Goal: Navigation & Orientation: Find specific page/section

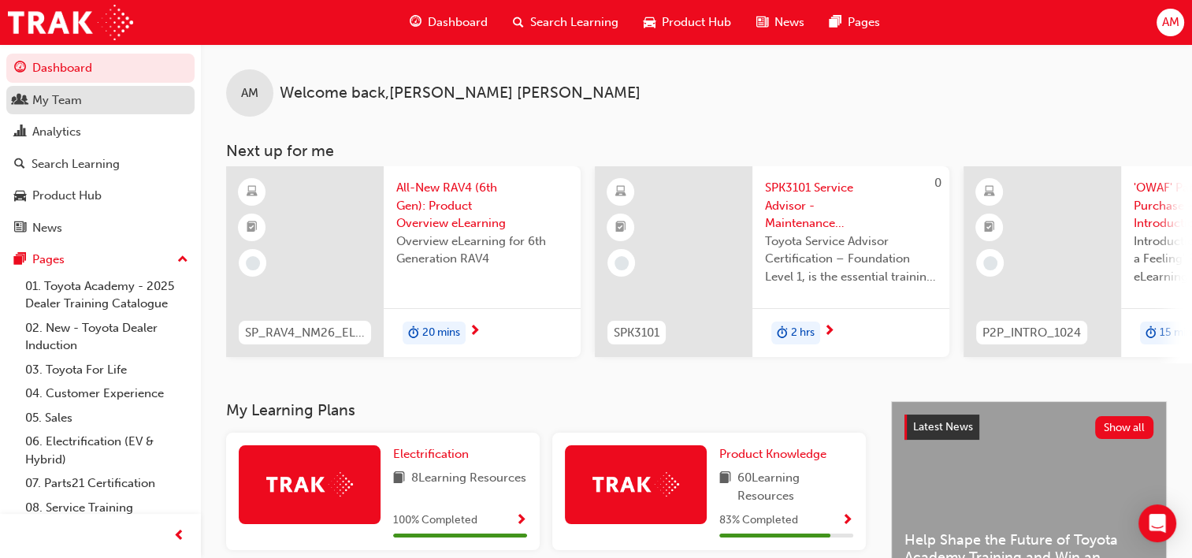
click at [91, 100] on div "My Team" at bounding box center [100, 101] width 173 height 20
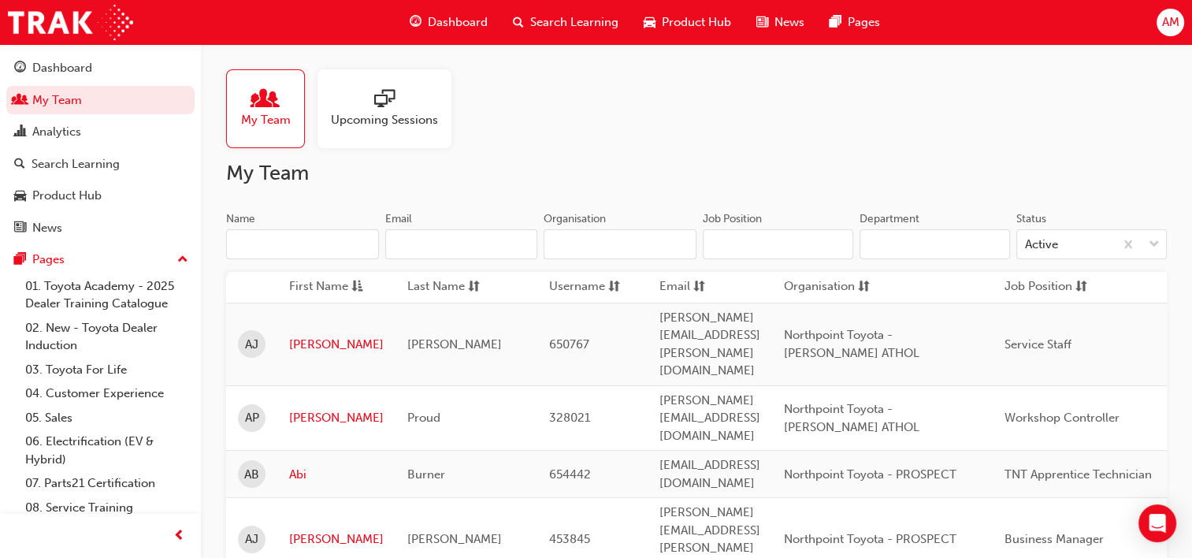
click at [287, 247] on input "Name" at bounding box center [302, 244] width 153 height 30
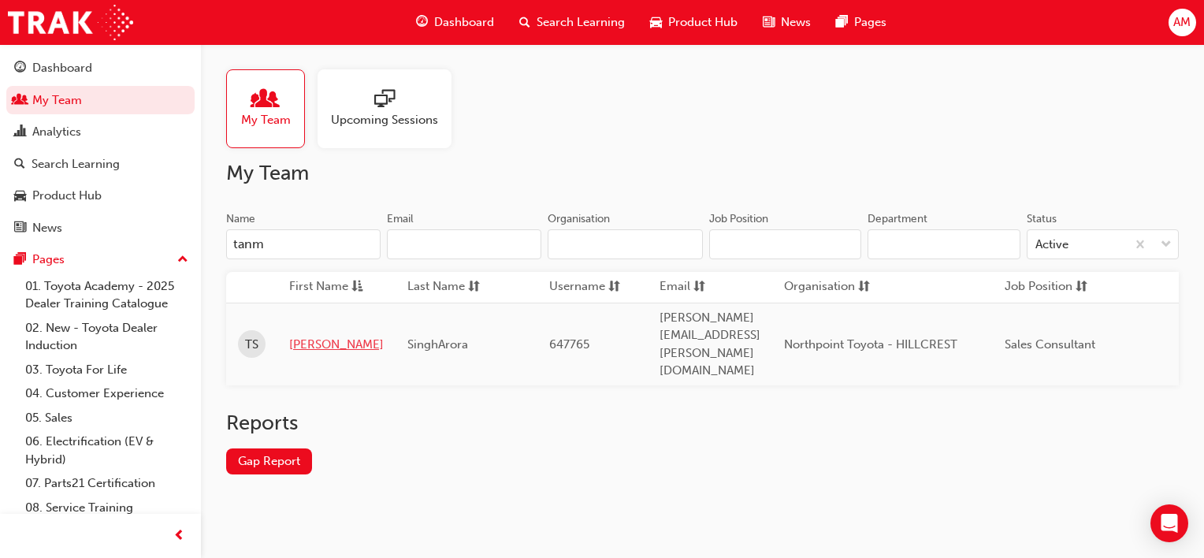
type input "tanm"
click at [315, 336] on link "[PERSON_NAME]" at bounding box center [336, 345] width 95 height 18
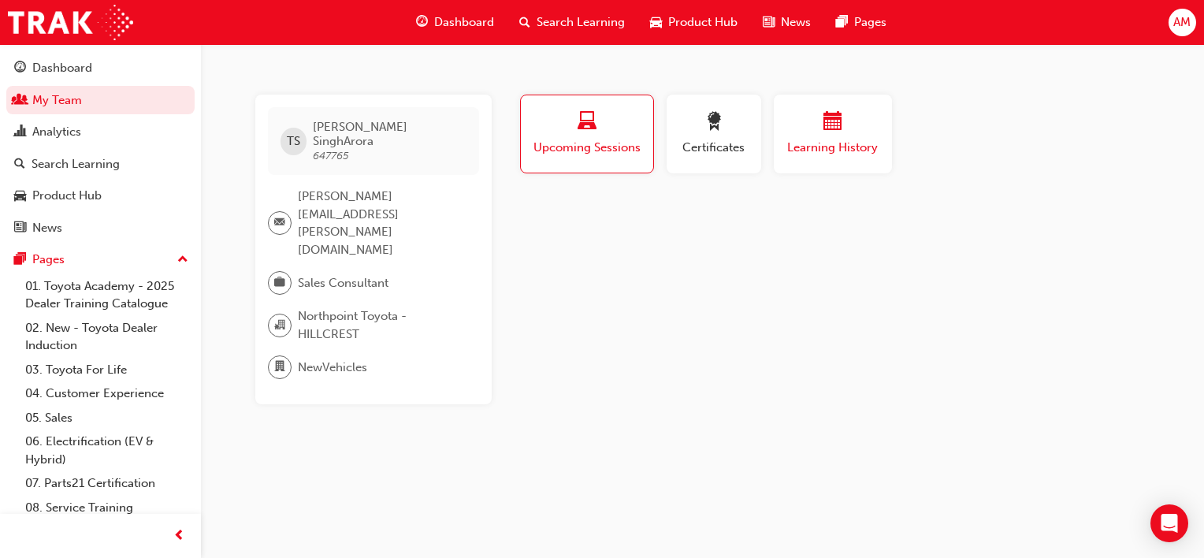
click at [834, 121] on span "calendar-icon" at bounding box center [833, 122] width 19 height 21
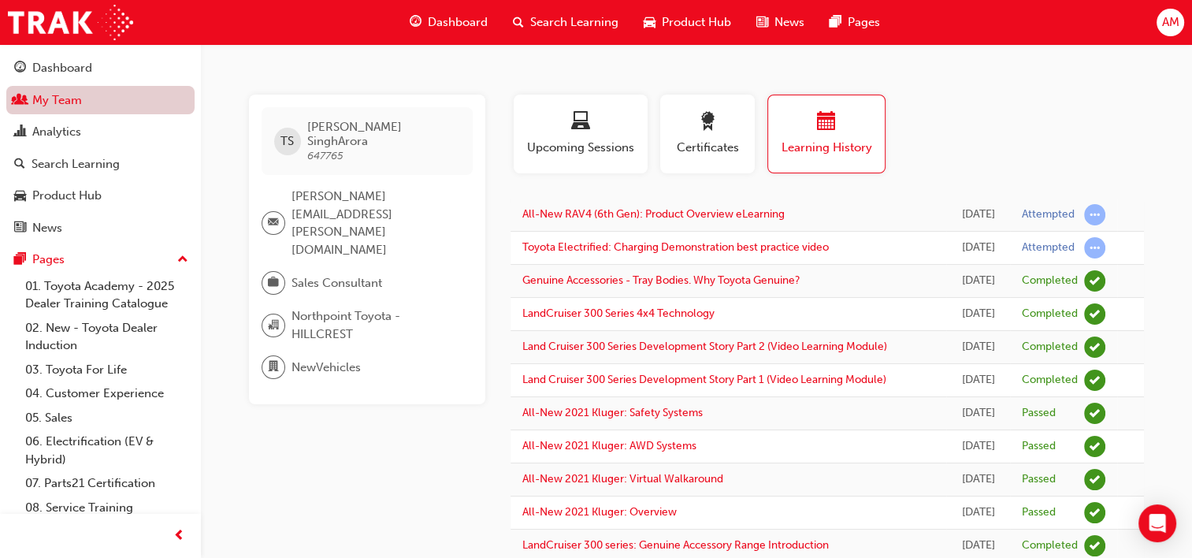
click at [47, 104] on link "My Team" at bounding box center [100, 100] width 188 height 29
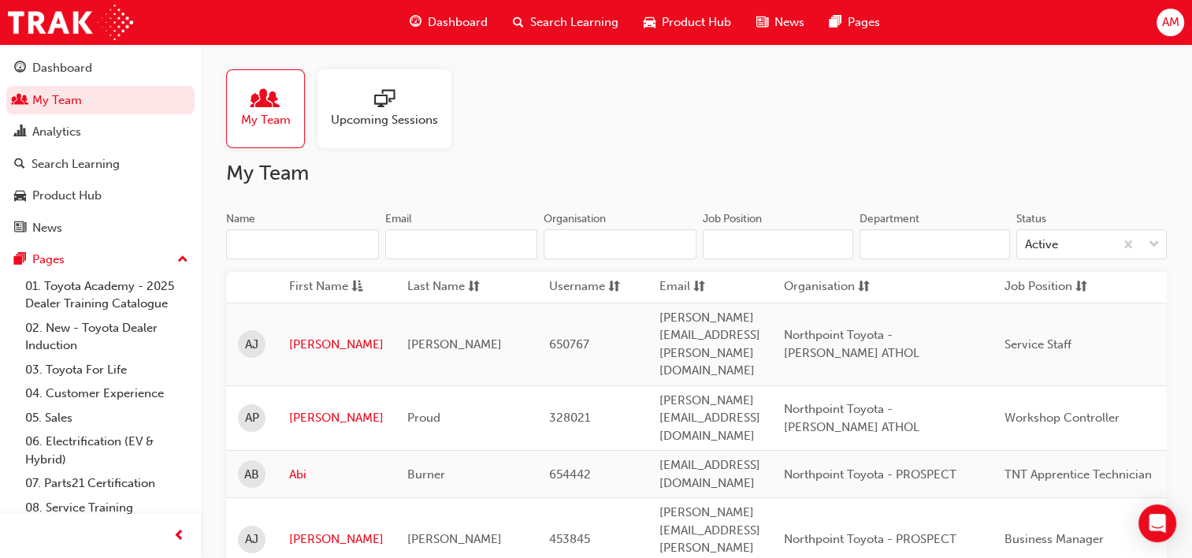
click at [283, 246] on input "Name" at bounding box center [302, 244] width 153 height 30
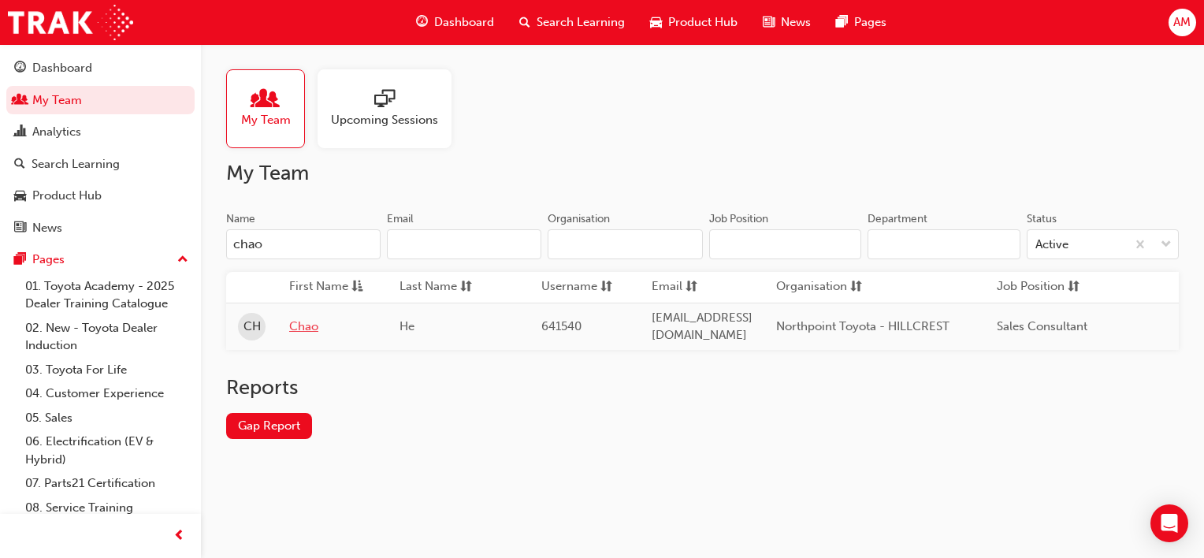
type input "chao"
click at [303, 325] on link "Chao" at bounding box center [332, 327] width 87 height 18
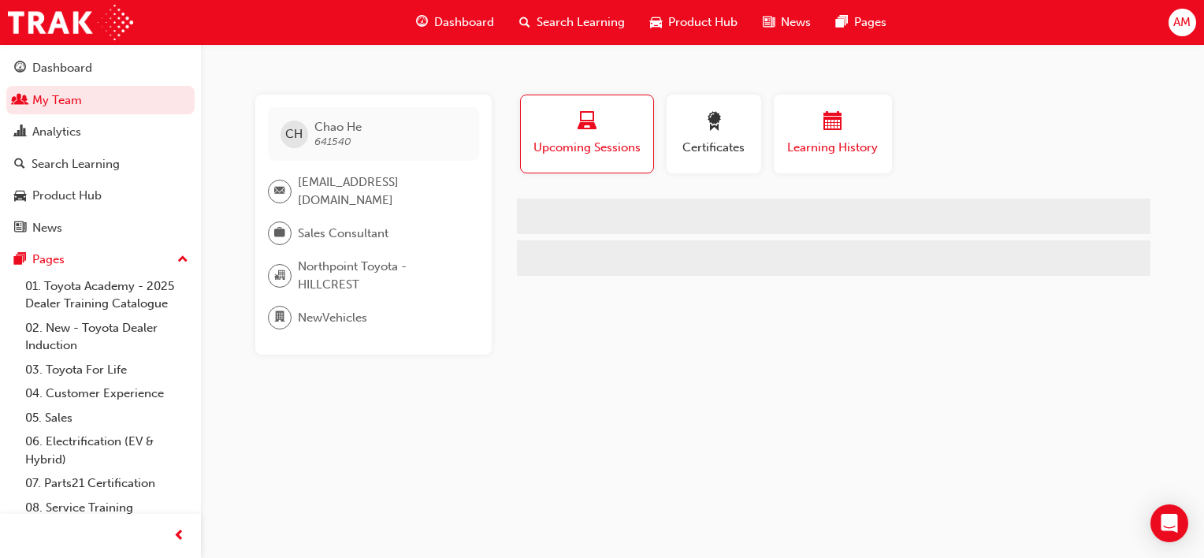
click at [834, 128] on span "calendar-icon" at bounding box center [833, 122] width 19 height 21
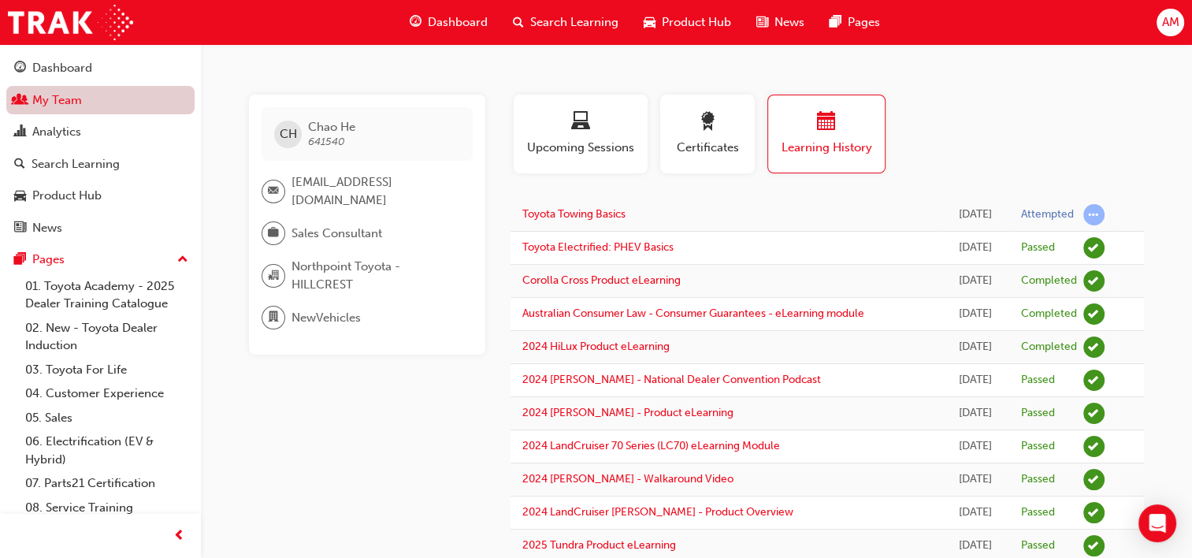
click at [60, 100] on link "My Team" at bounding box center [100, 100] width 188 height 29
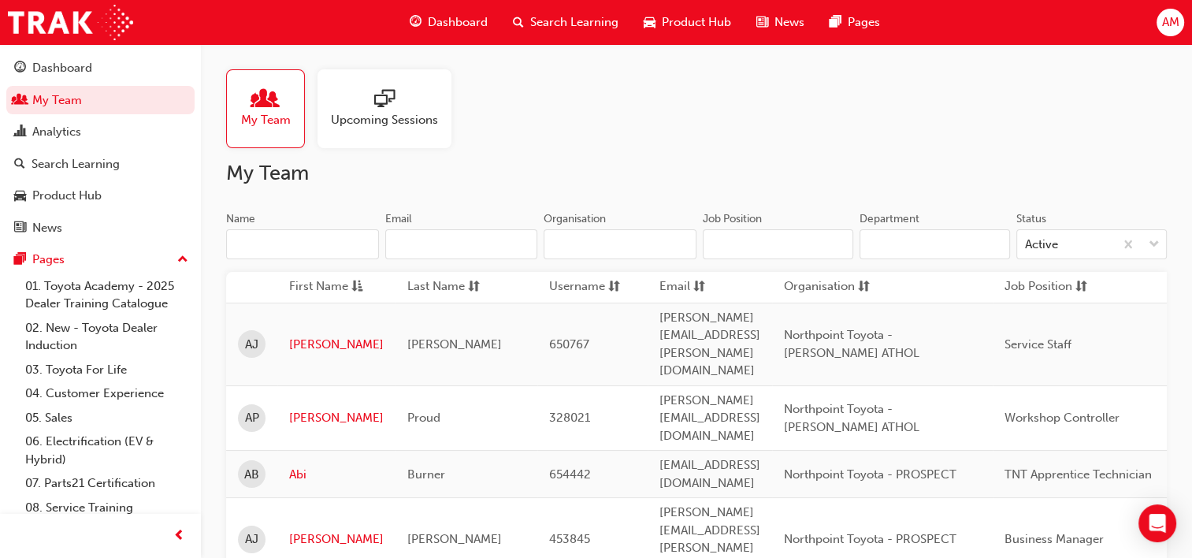
click at [281, 245] on input "Name" at bounding box center [302, 244] width 153 height 30
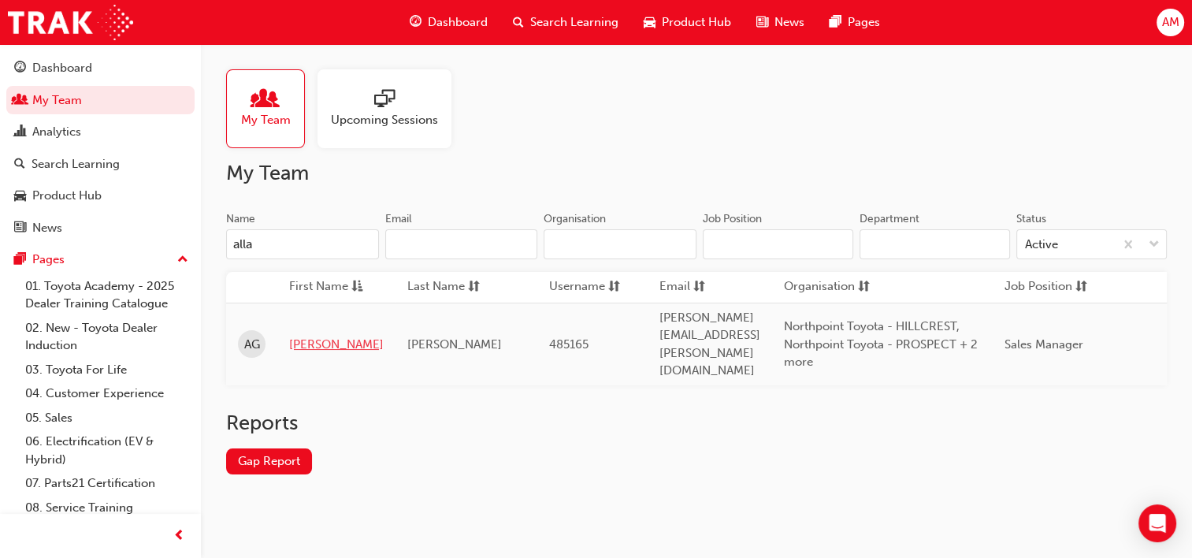
type input "alla"
click at [304, 336] on link "[PERSON_NAME]" at bounding box center [336, 345] width 95 height 18
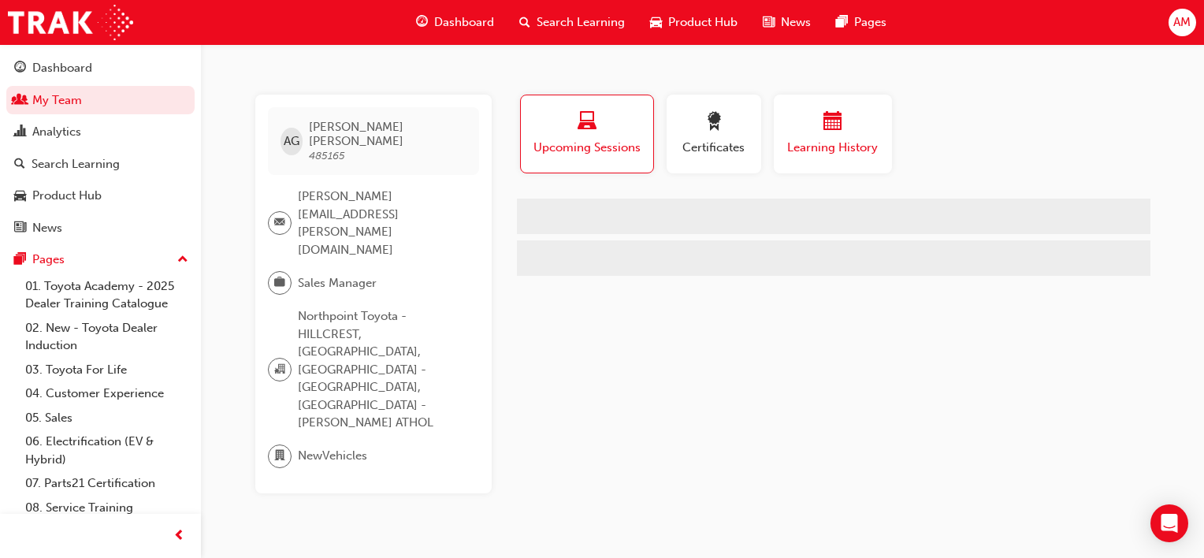
click at [813, 126] on div "button" at bounding box center [833, 124] width 95 height 24
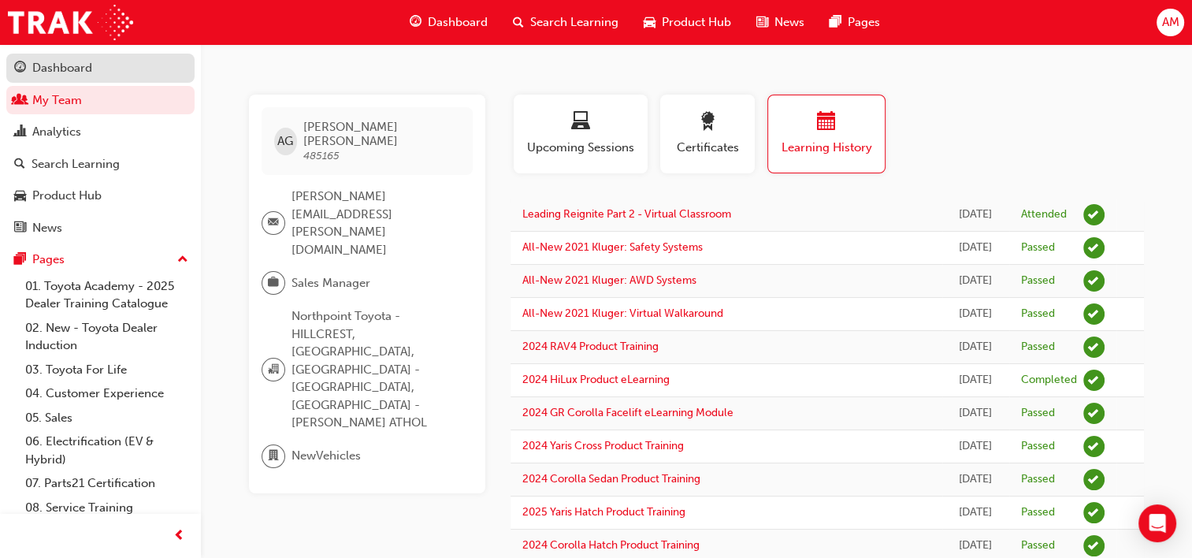
click at [85, 66] on div "Dashboard" at bounding box center [62, 68] width 60 height 18
